Goal: Information Seeking & Learning: Learn about a topic

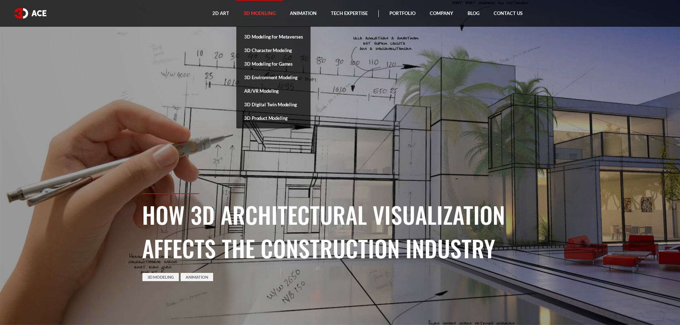
click at [264, 13] on link "3D Modeling" at bounding box center [259, 13] width 46 height 27
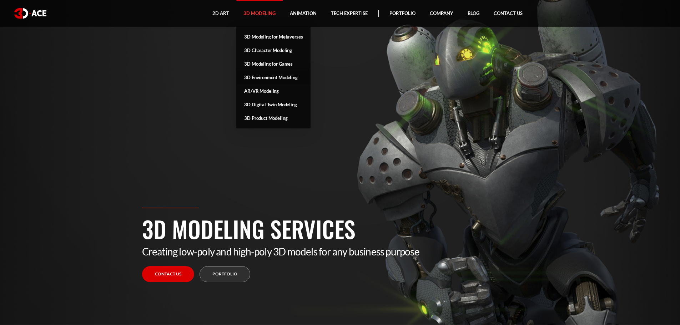
click at [268, 77] on link "3D Environment Modeling" at bounding box center [273, 78] width 74 height 14
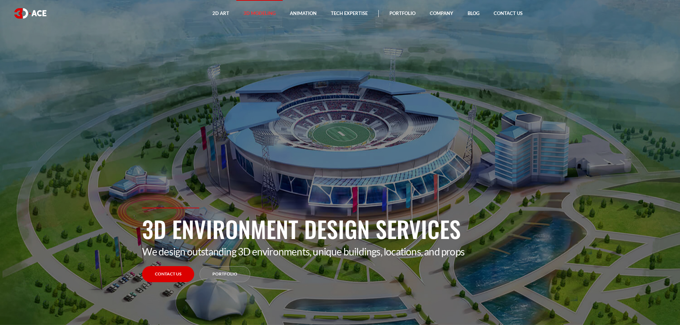
drag, startPoint x: 266, startPoint y: 127, endPoint x: 262, endPoint y: 133, distance: 7.4
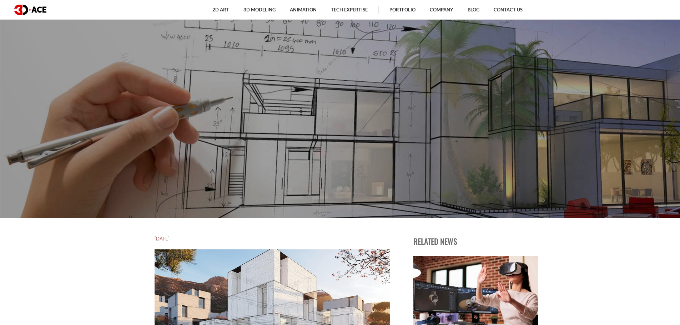
scroll to position [178, 0]
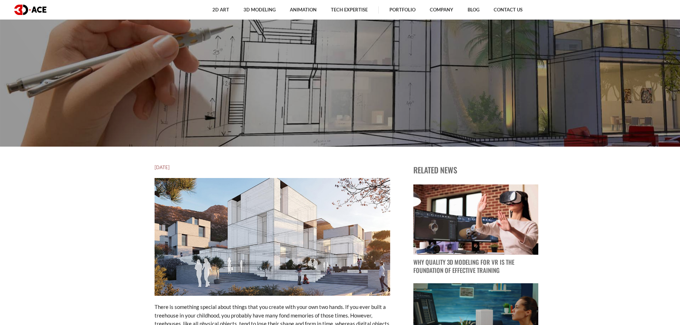
click at [309, 239] on img at bounding box center [273, 237] width 236 height 118
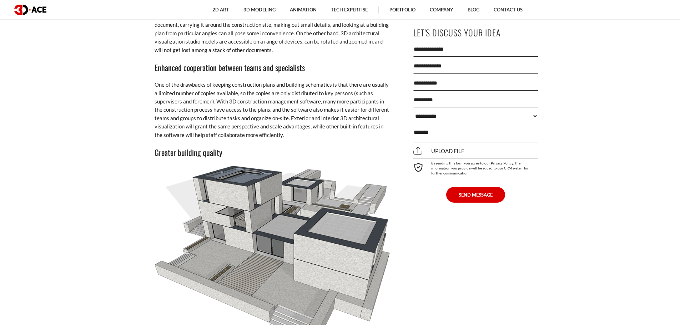
scroll to position [1713, 0]
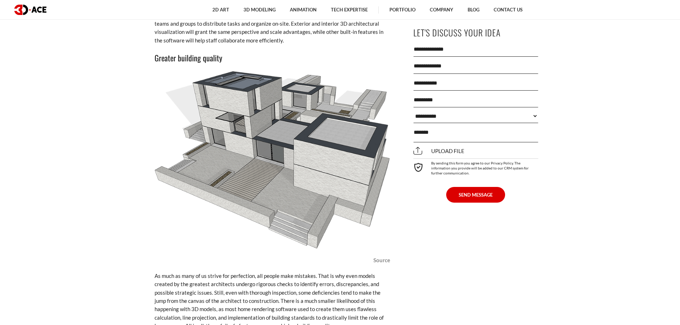
click at [380, 259] on link "Source" at bounding box center [381, 260] width 17 height 6
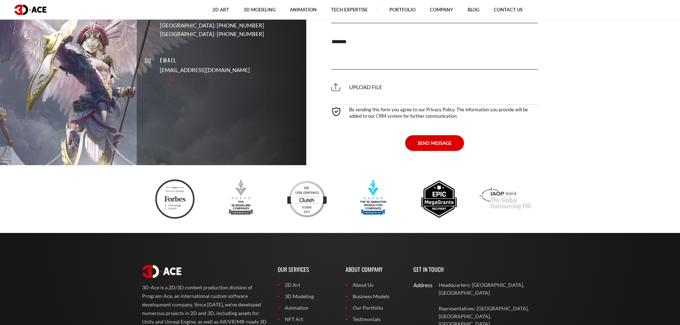
scroll to position [2783, 0]
